Goal: Information Seeking & Learning: Learn about a topic

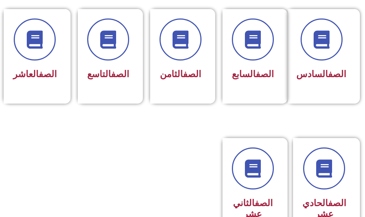
scroll to position [434, 0]
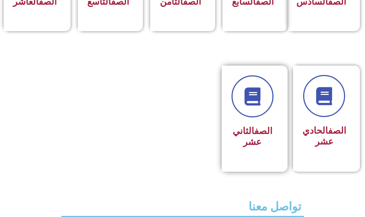
click at [245, 143] on h3 "الصف الثاني عشر" at bounding box center [252, 136] width 42 height 22
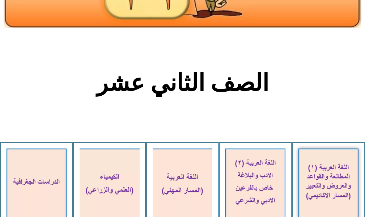
scroll to position [217, 0]
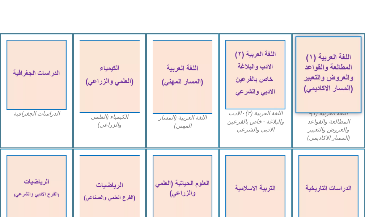
click at [317, 67] on img at bounding box center [328, 74] width 66 height 77
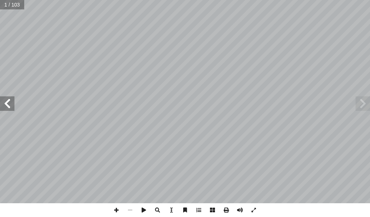
click at [368, 103] on span at bounding box center [363, 103] width 14 height 14
click at [367, 104] on span at bounding box center [363, 103] width 14 height 14
click at [3, 104] on span at bounding box center [7, 103] width 14 height 14
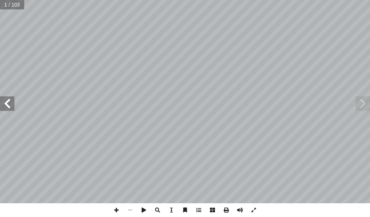
click at [3, 104] on span at bounding box center [7, 103] width 14 height 14
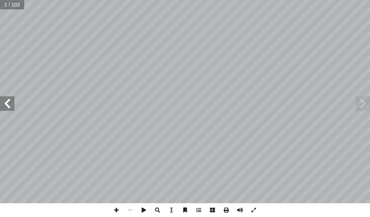
click at [3, 104] on span at bounding box center [7, 103] width 14 height 14
click at [6, 8] on input "text" at bounding box center [12, 4] width 24 height 9
type input "**"
click at [14, 100] on span at bounding box center [7, 103] width 14 height 14
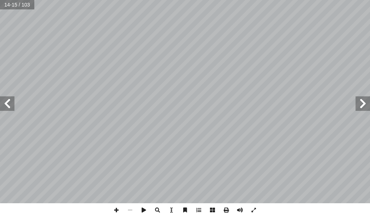
click at [13, 101] on span at bounding box center [7, 103] width 14 height 14
click at [115, 210] on span at bounding box center [117, 210] width 14 height 14
click at [253, 209] on span at bounding box center [254, 210] width 14 height 14
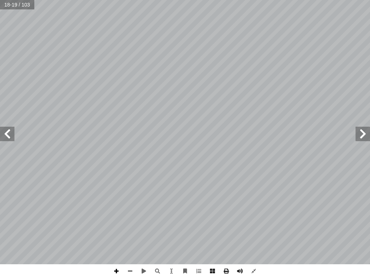
click at [115, 216] on span at bounding box center [117, 271] width 14 height 14
click at [9, 136] on span at bounding box center [7, 134] width 14 height 14
click at [128, 216] on span at bounding box center [130, 271] width 14 height 14
click at [119, 216] on span at bounding box center [117, 271] width 14 height 14
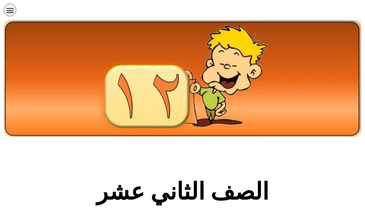
scroll to position [217, 0]
